Goal: Navigation & Orientation: Browse casually

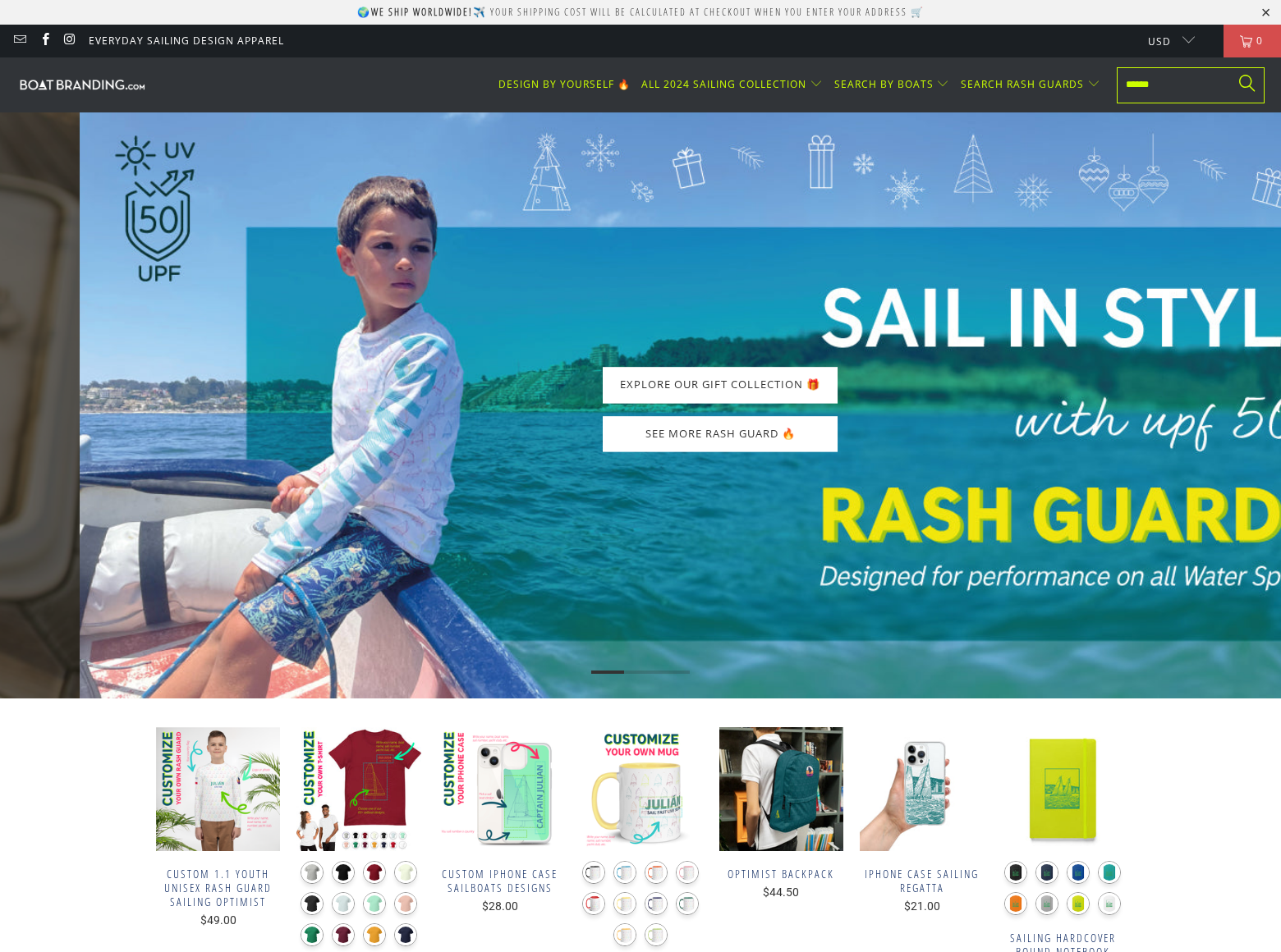
scroll to position [5539, 0]
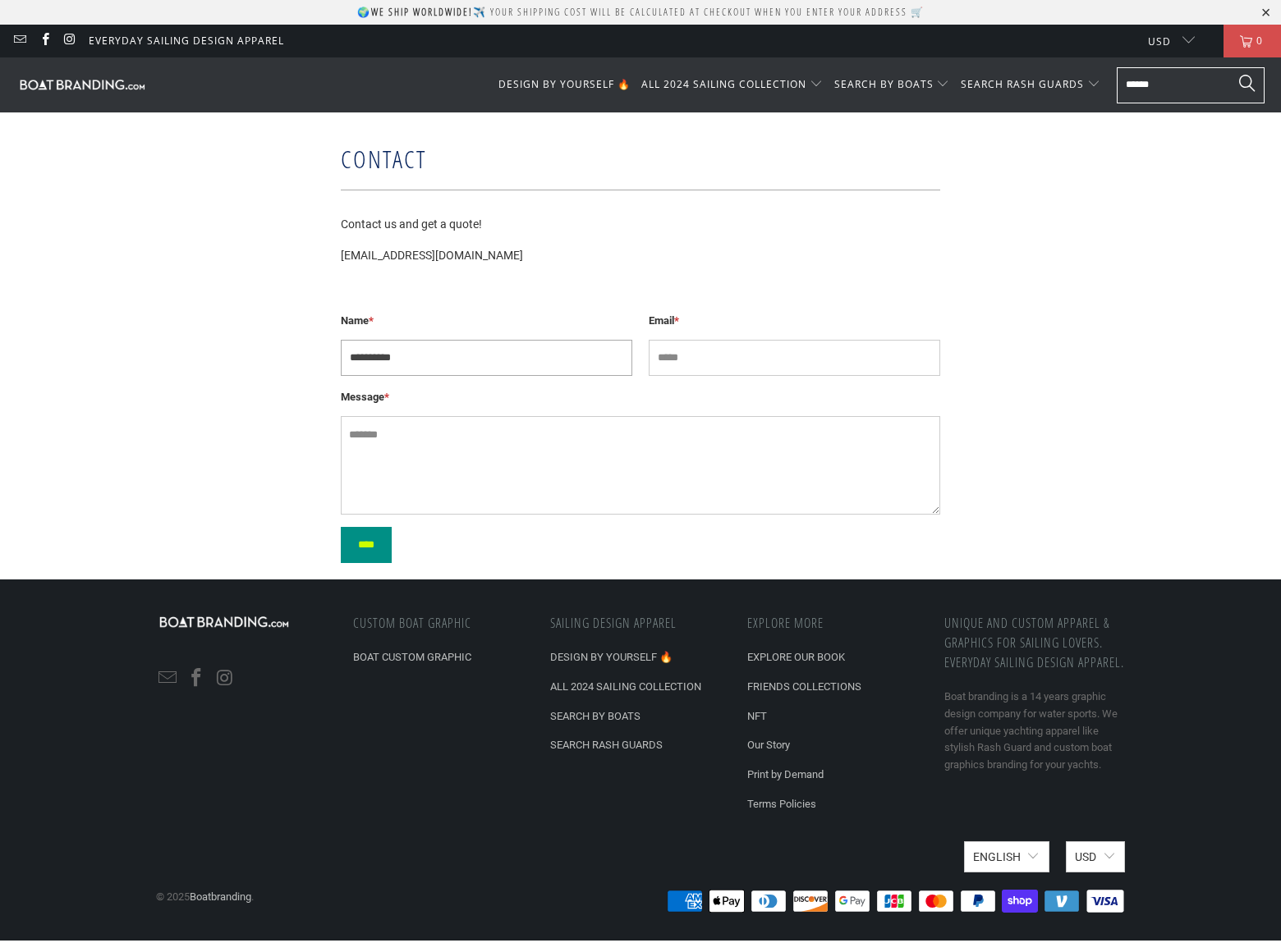
type input "**********"
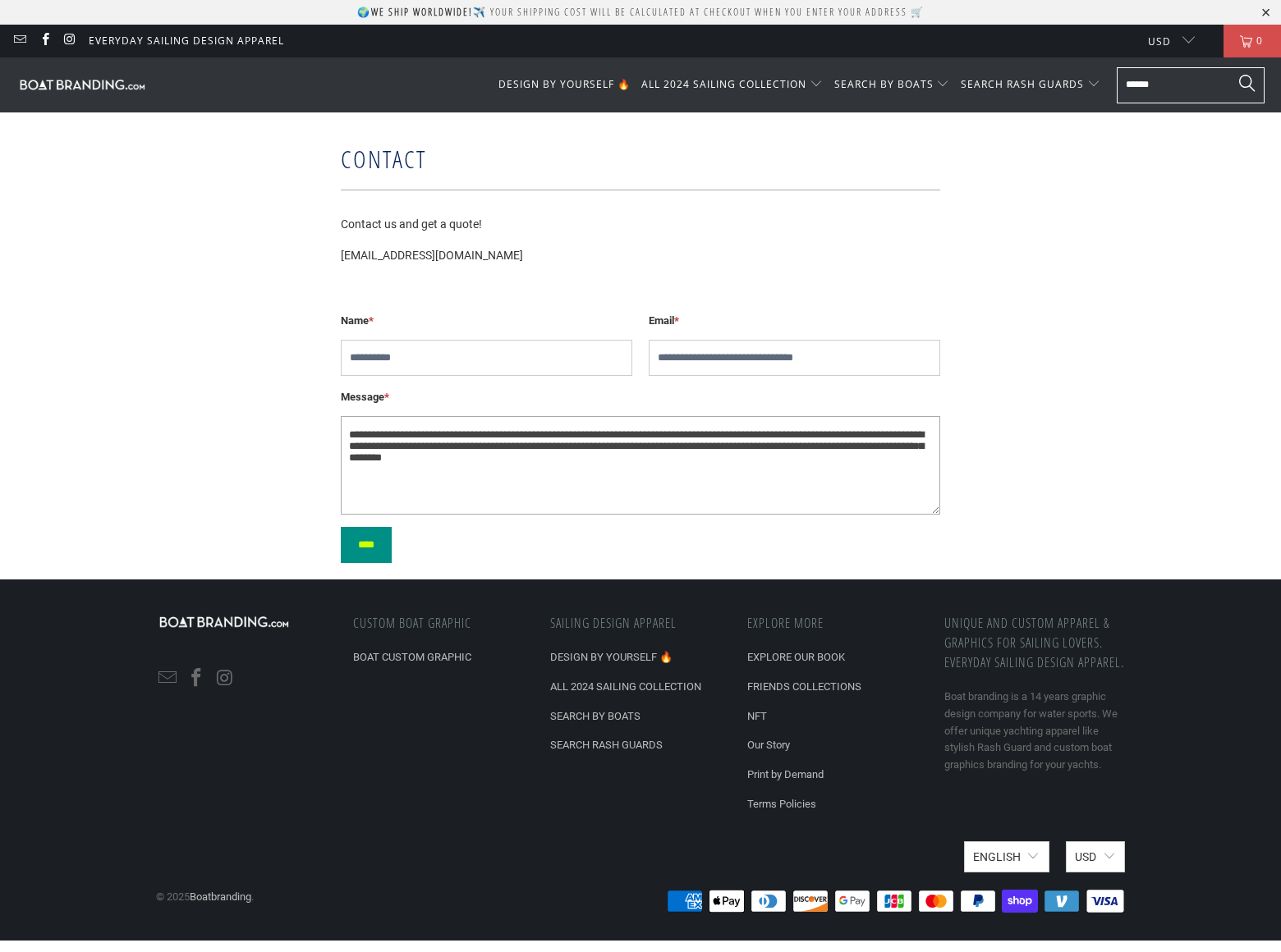
type textarea "**********"
click at [373, 545] on input "****" at bounding box center [366, 545] width 51 height 36
